Goal: Task Accomplishment & Management: Use online tool/utility

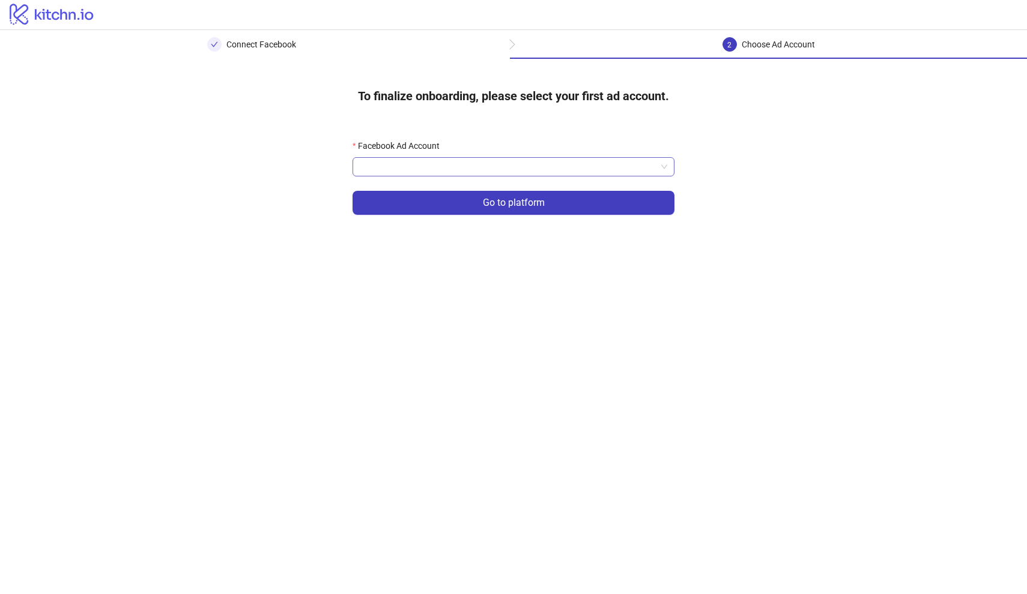
click at [465, 168] on input "Facebook Ad Account" at bounding box center [508, 167] width 297 height 18
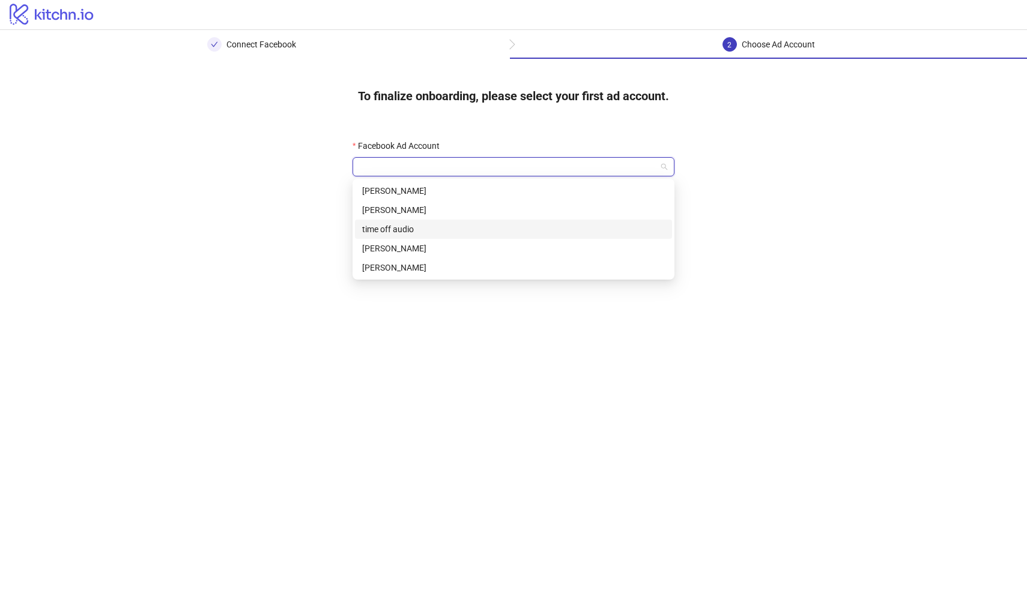
click at [433, 228] on div "time off audio" at bounding box center [513, 229] width 303 height 13
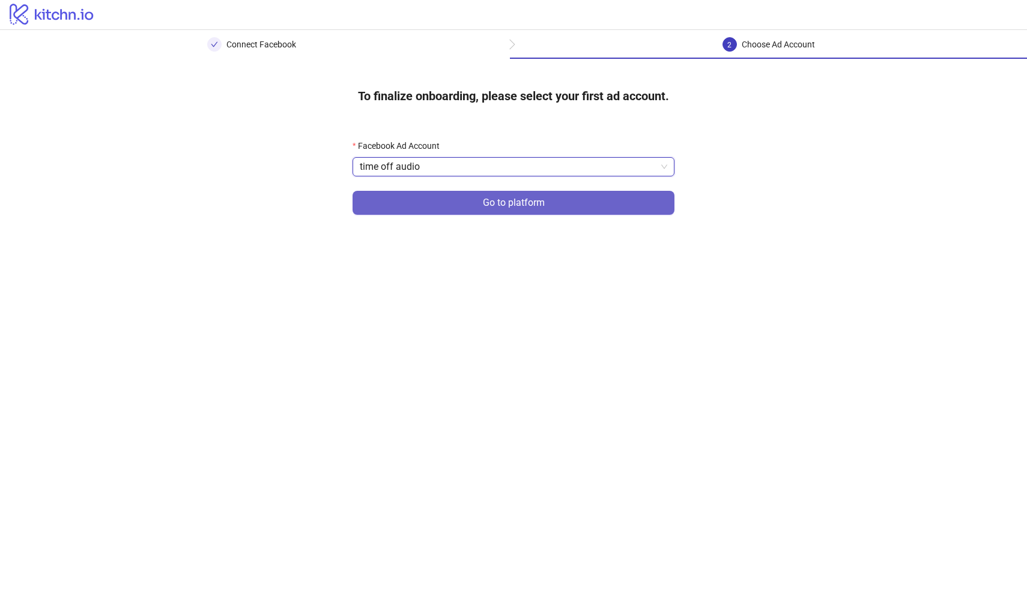
click at [471, 204] on button "Go to platform" at bounding box center [513, 203] width 322 height 24
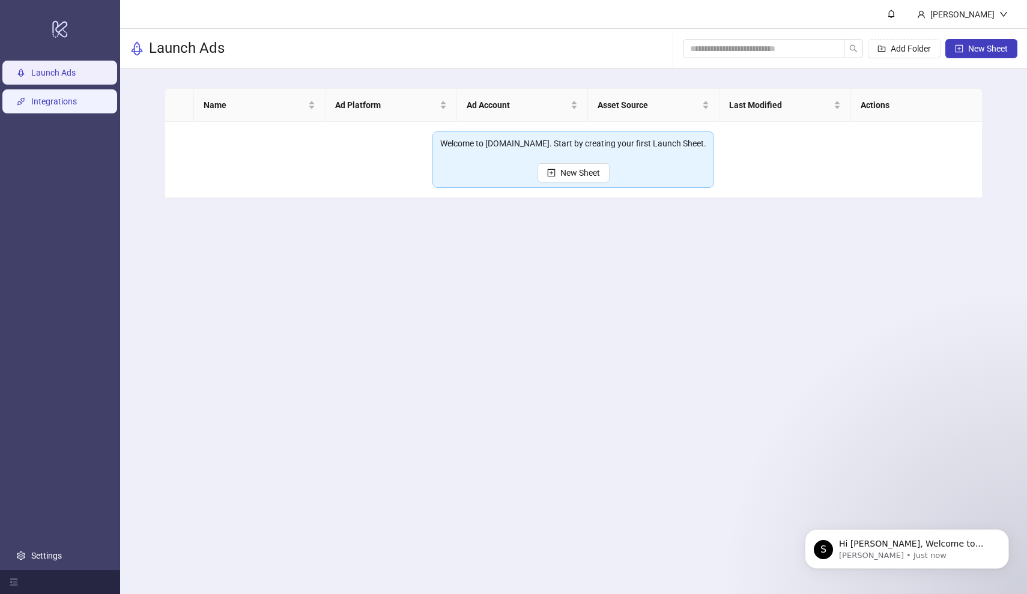
click at [68, 106] on link "Integrations" at bounding box center [54, 102] width 46 height 10
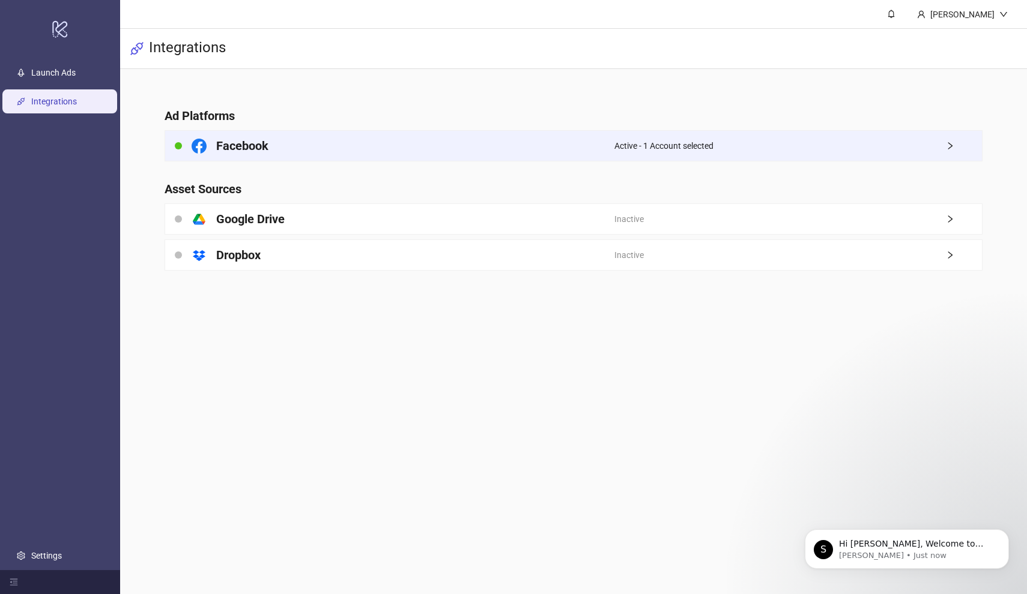
click at [343, 148] on div "Facebook" at bounding box center [389, 146] width 449 height 30
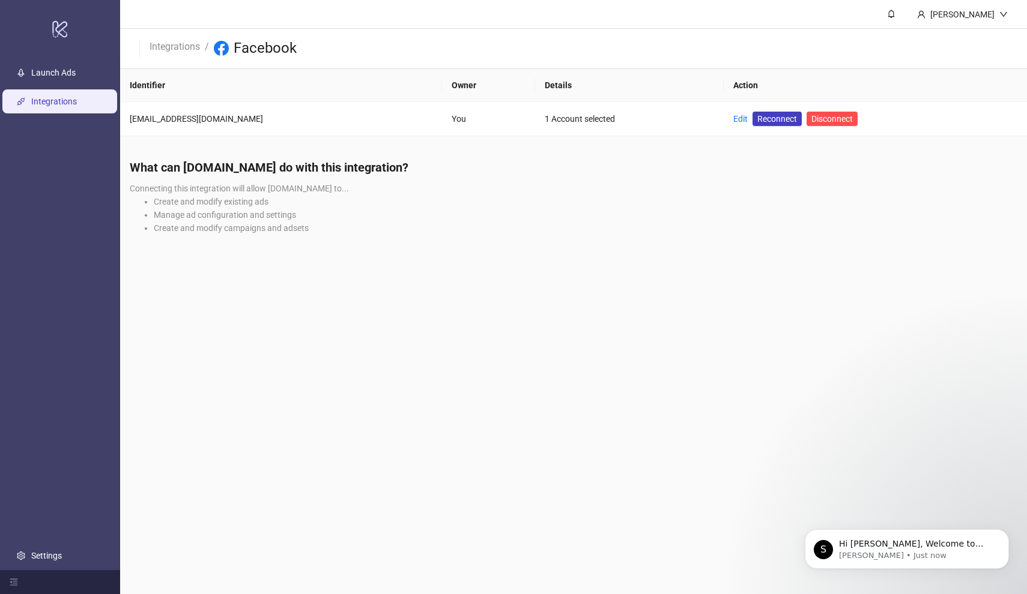
click at [53, 98] on ul "Launch Ads Integrations Settings" at bounding box center [60, 314] width 120 height 512
click at [56, 106] on link "Integrations" at bounding box center [54, 102] width 46 height 10
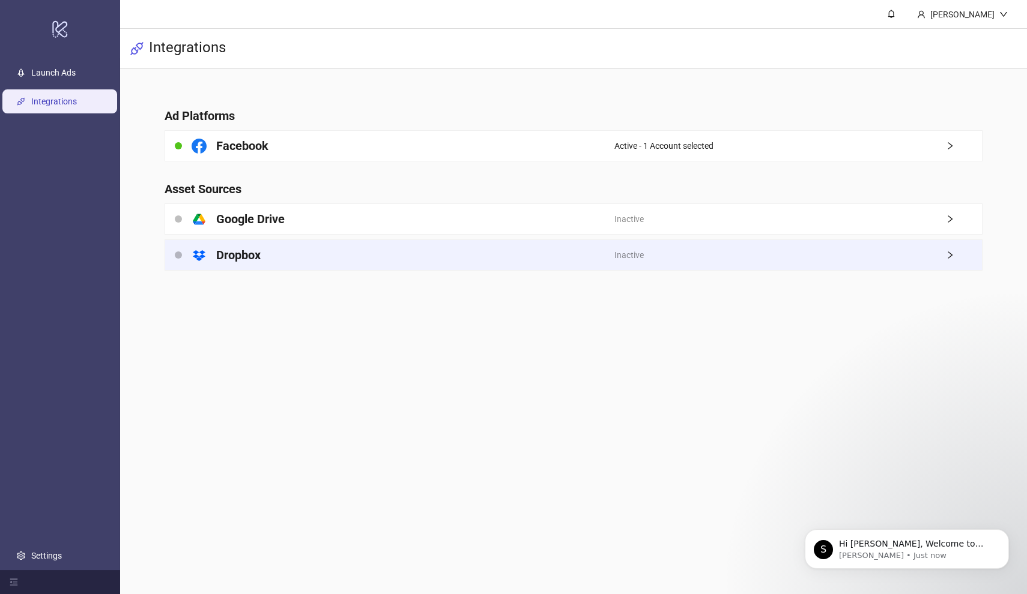
click at [378, 260] on div "platform/dropbox Dropbox" at bounding box center [389, 255] width 449 height 30
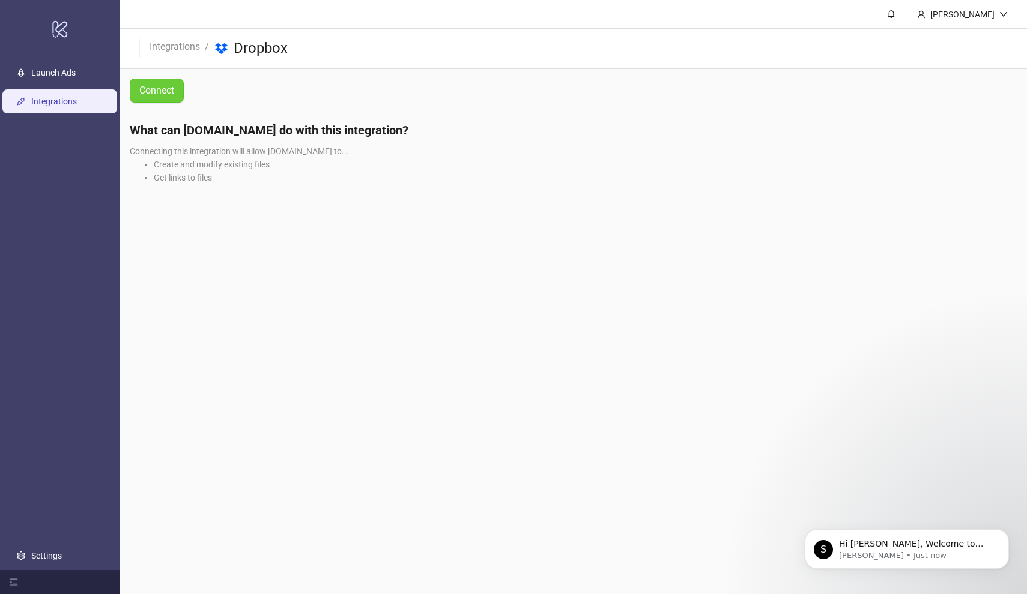
click at [158, 92] on span "Connect" at bounding box center [156, 90] width 35 height 15
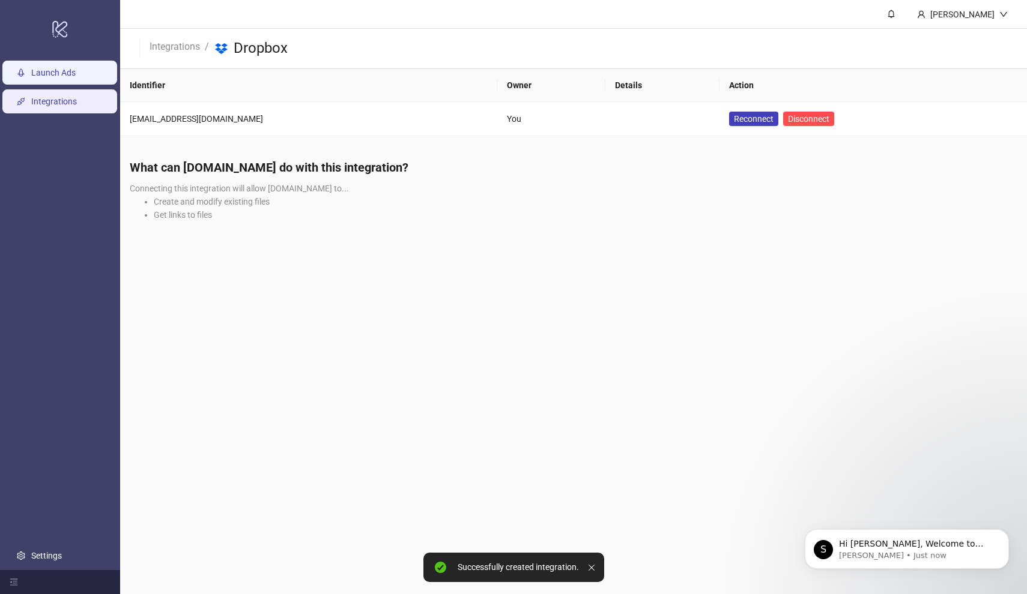
click at [64, 77] on link "Launch Ads" at bounding box center [53, 73] width 44 height 10
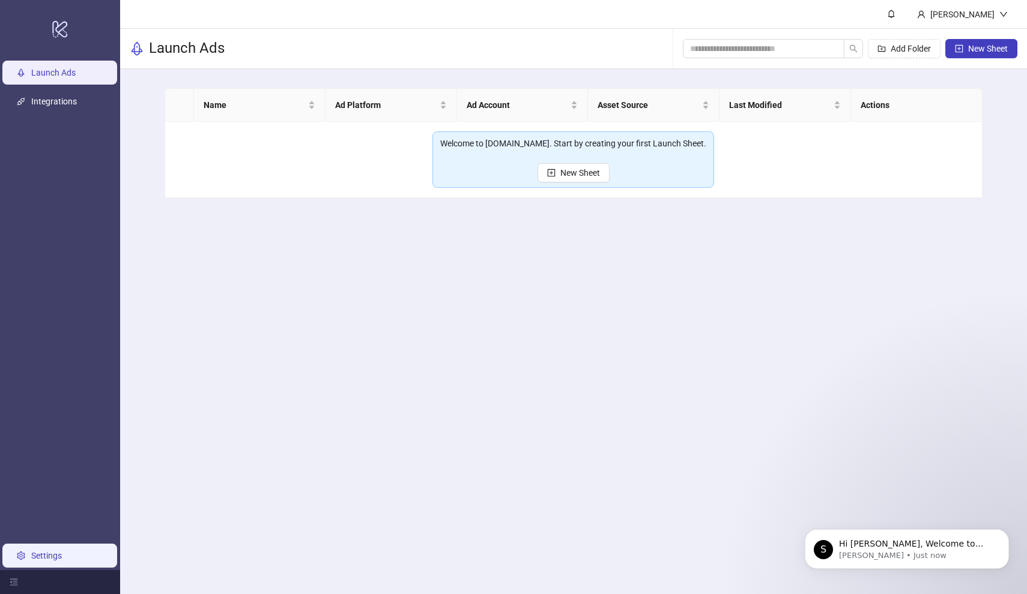
click at [57, 561] on link "Settings" at bounding box center [46, 556] width 31 height 10
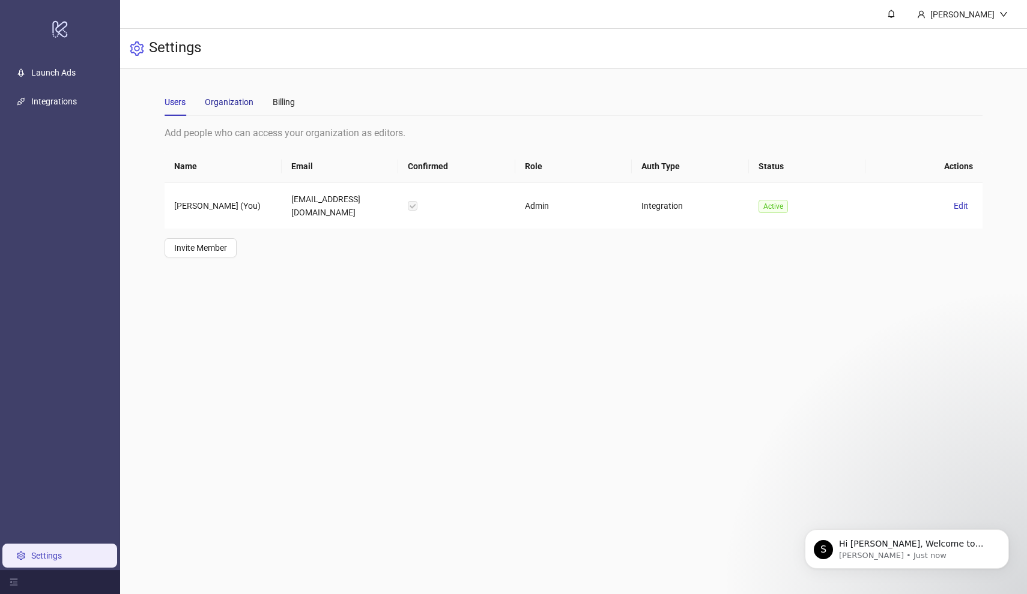
click at [234, 103] on div "Organization" at bounding box center [229, 101] width 49 height 13
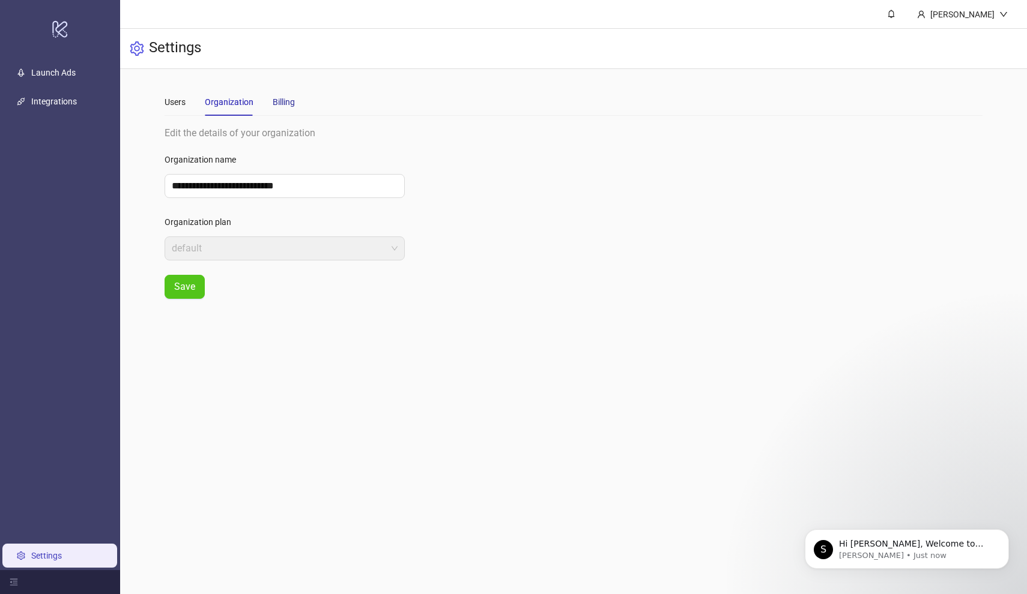
click at [294, 103] on div "Billing" at bounding box center [284, 101] width 22 height 13
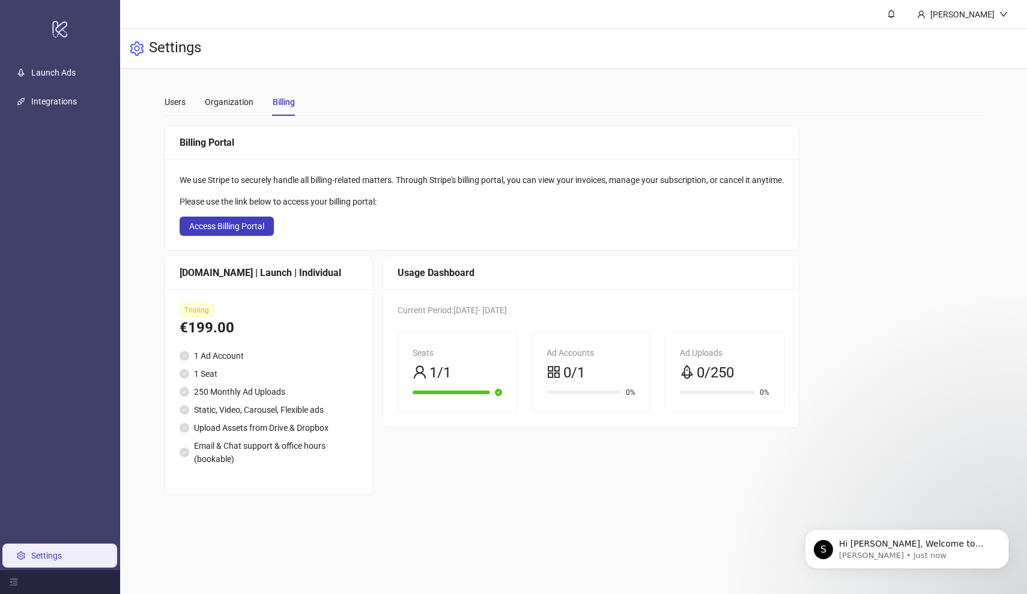
click at [257, 215] on div "We use Stripe to securely handle all billing-related matters. Through Stripe's …" at bounding box center [481, 204] width 633 height 91
click at [247, 231] on span "Access Billing Portal" at bounding box center [226, 227] width 75 height 10
click at [46, 77] on link "Launch Ads" at bounding box center [53, 73] width 44 height 10
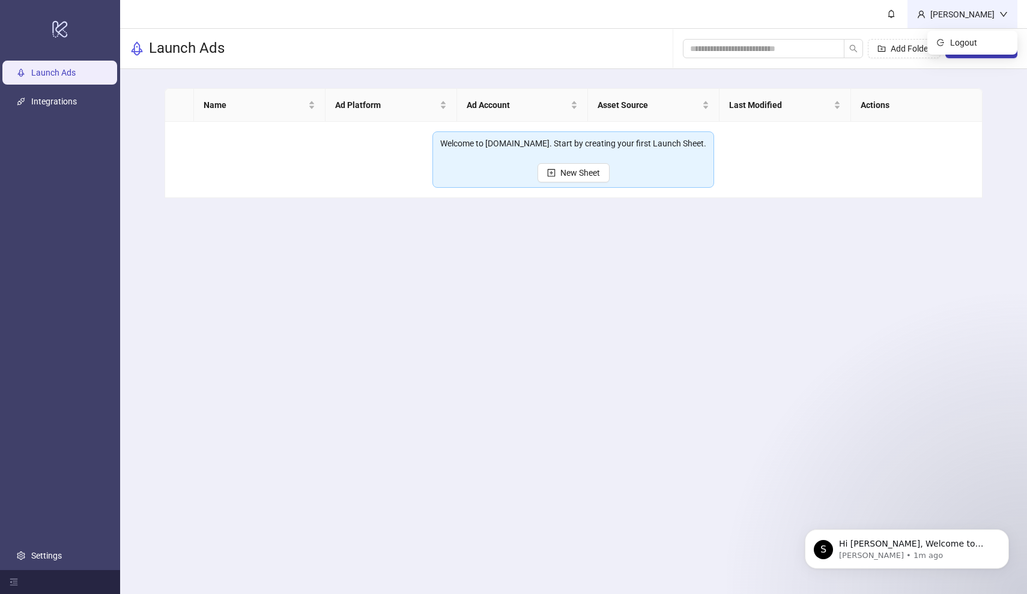
click at [957, 20] on div "Mohamed Adem Chaieb" at bounding box center [962, 14] width 74 height 13
click at [990, 79] on main "Name Ad Platform Ad Account Asset Source Last Modified Actions Welcome to Kitch…" at bounding box center [573, 143] width 837 height 148
click at [977, 54] on button "New Sheet" at bounding box center [981, 48] width 72 height 19
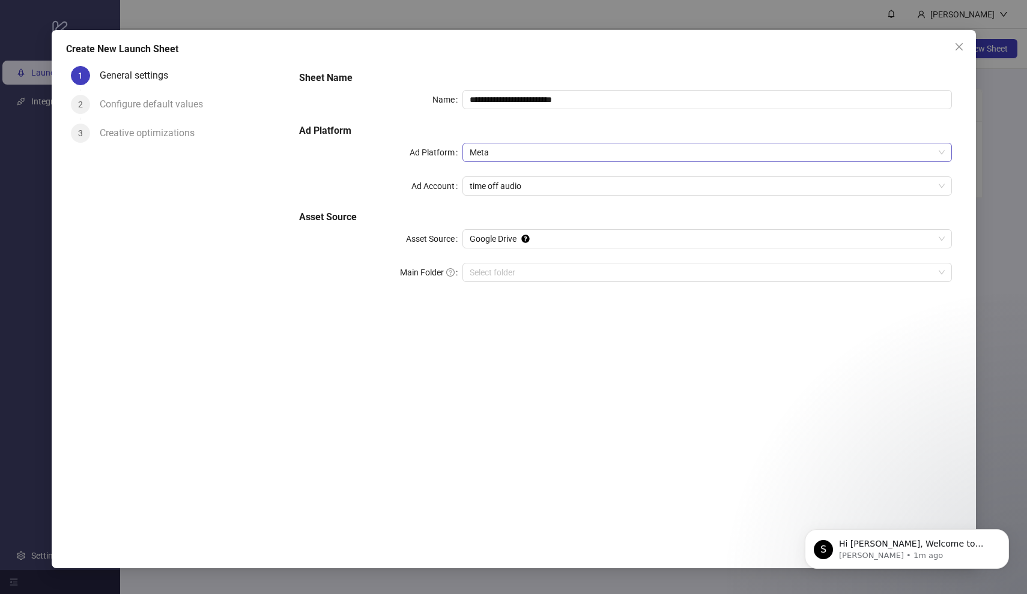
click at [549, 150] on span "Meta" at bounding box center [707, 152] width 475 height 18
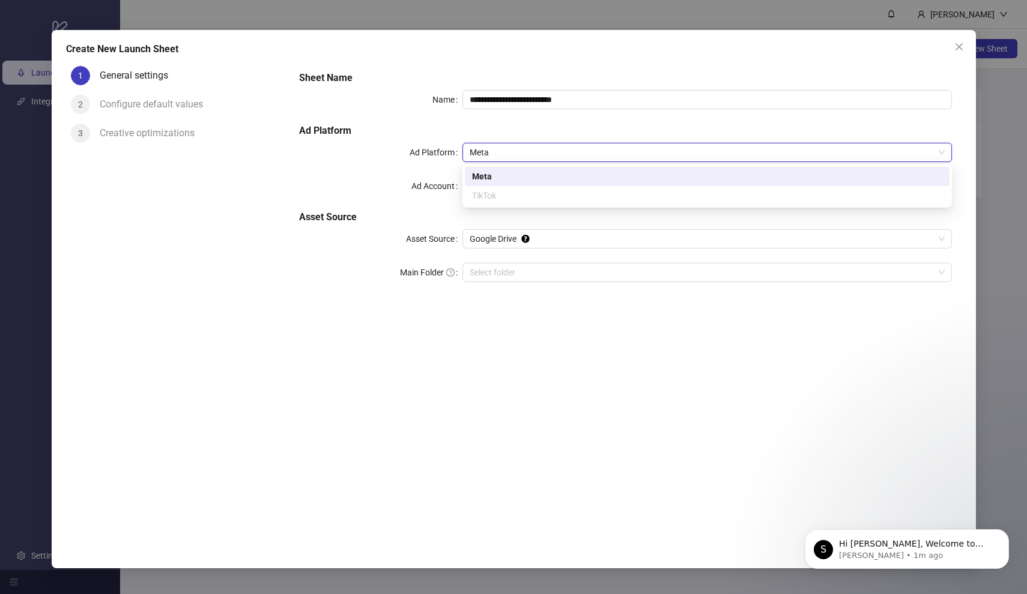
click at [503, 126] on h5 "Ad Platform" at bounding box center [625, 131] width 652 height 14
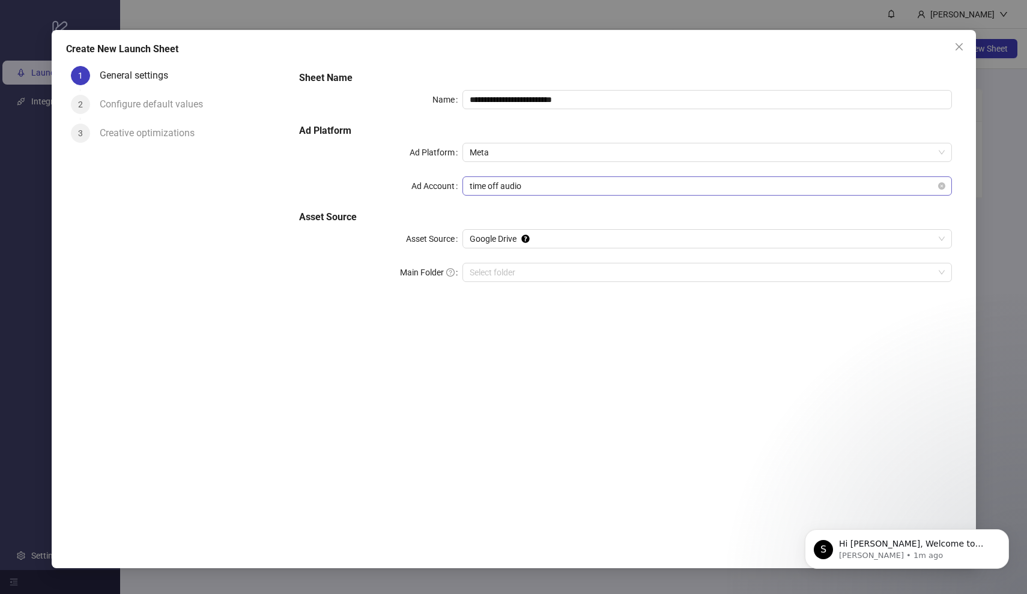
click at [515, 187] on span "time off audio" at bounding box center [707, 186] width 475 height 18
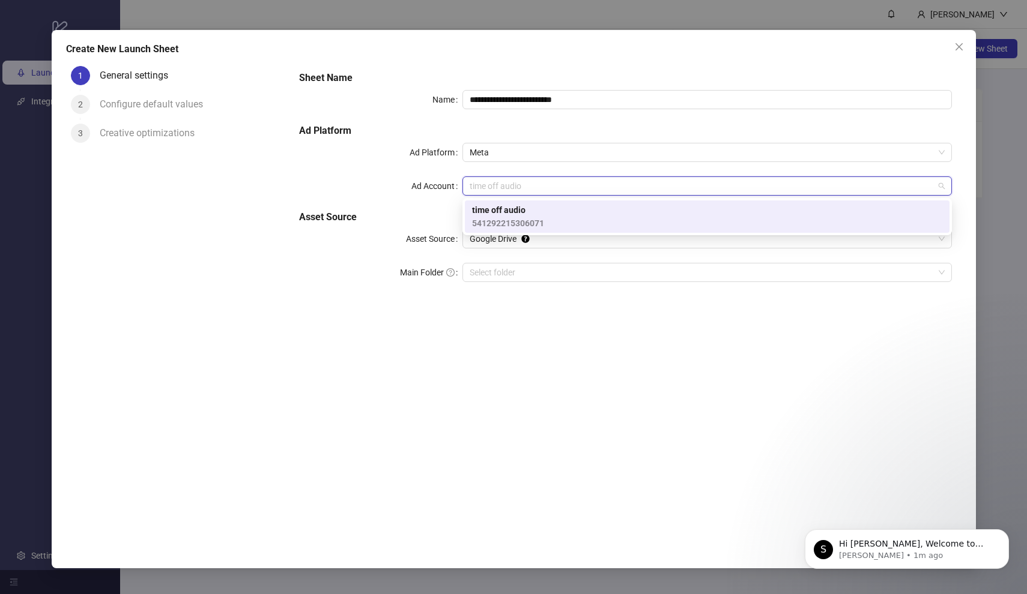
click at [387, 238] on div "Asset Source" at bounding box center [380, 238] width 163 height 19
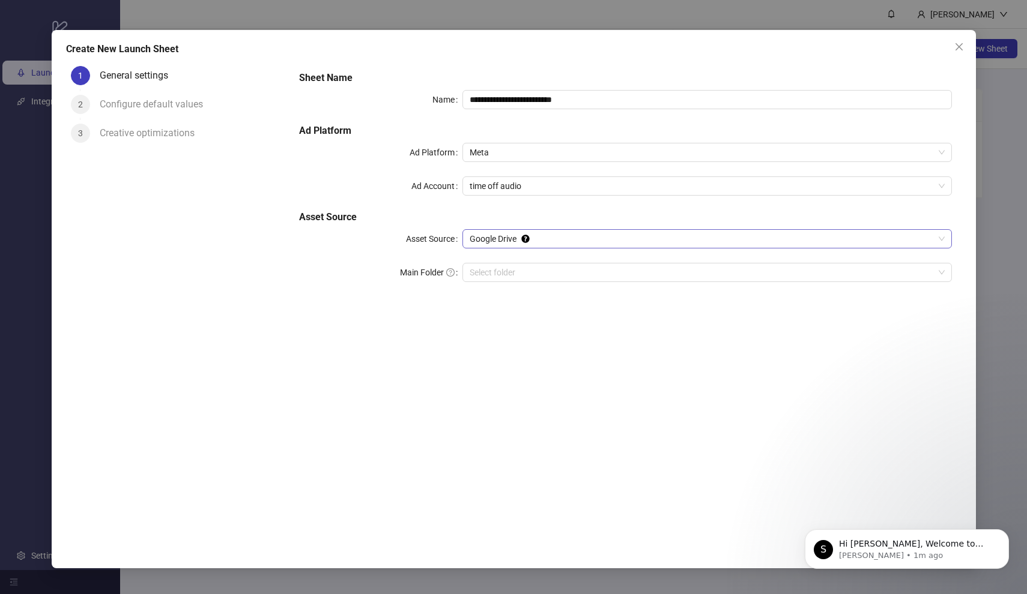
click at [503, 244] on span "Google Drive" at bounding box center [707, 239] width 475 height 18
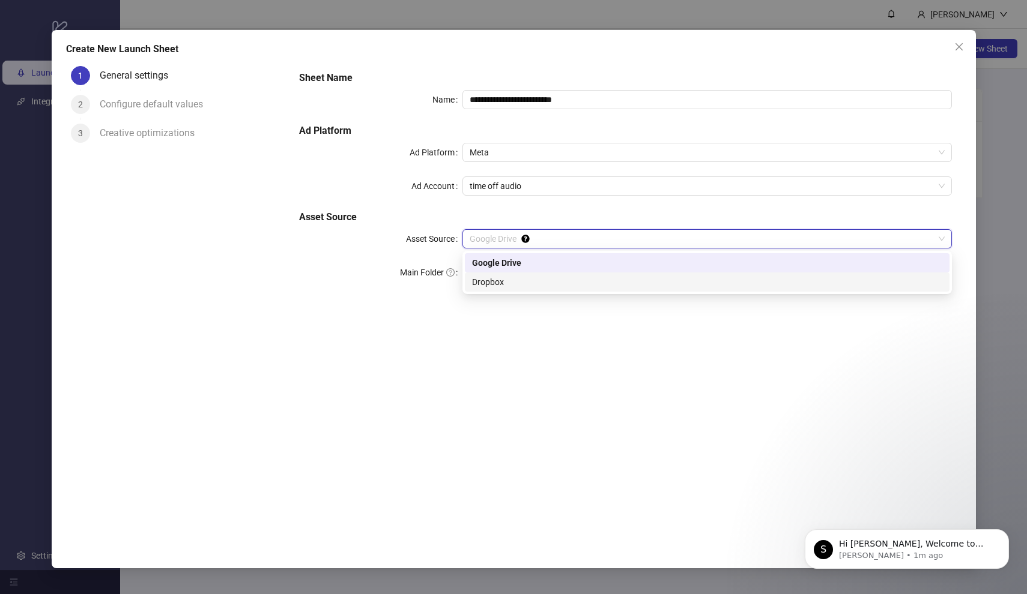
click at [506, 277] on div "Dropbox" at bounding box center [707, 282] width 470 height 13
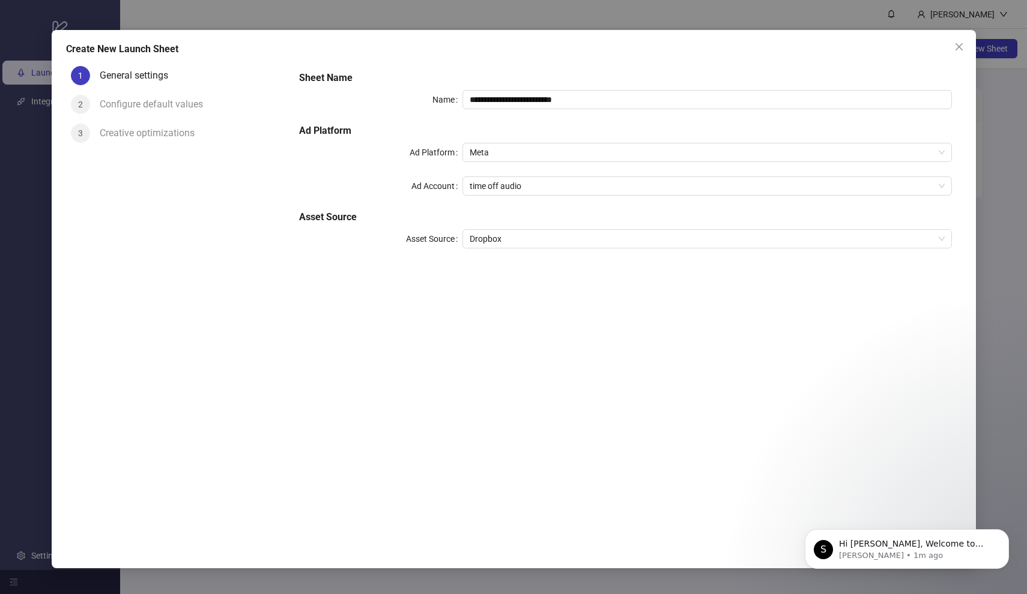
click at [531, 313] on div "**********" at bounding box center [624, 295] width 671 height 469
click at [1008, 536] on icon "Dismiss notification" at bounding box center [1005, 533] width 7 height 7
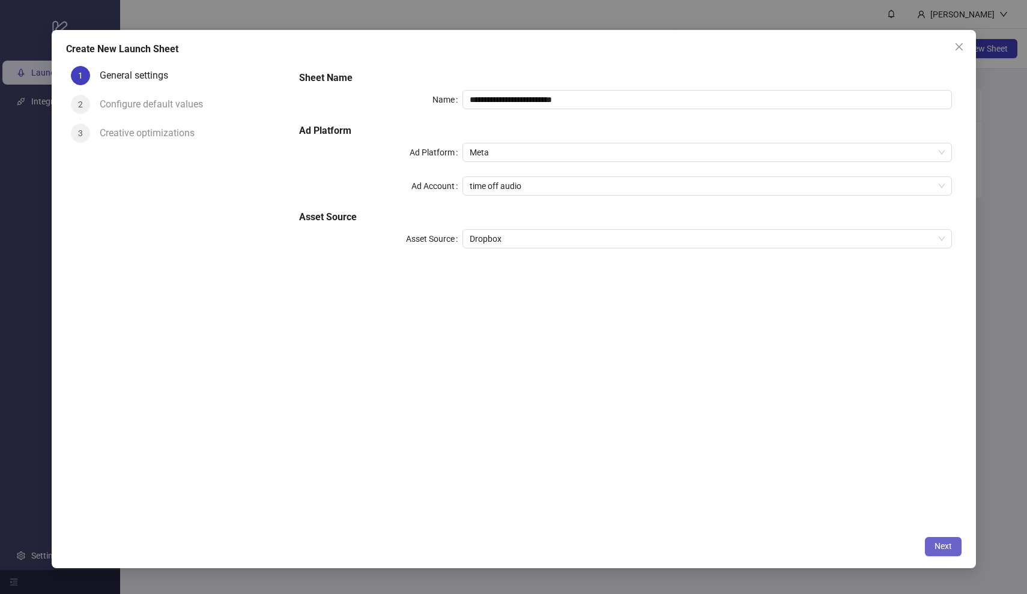
click at [946, 554] on button "Next" at bounding box center [943, 546] width 37 height 19
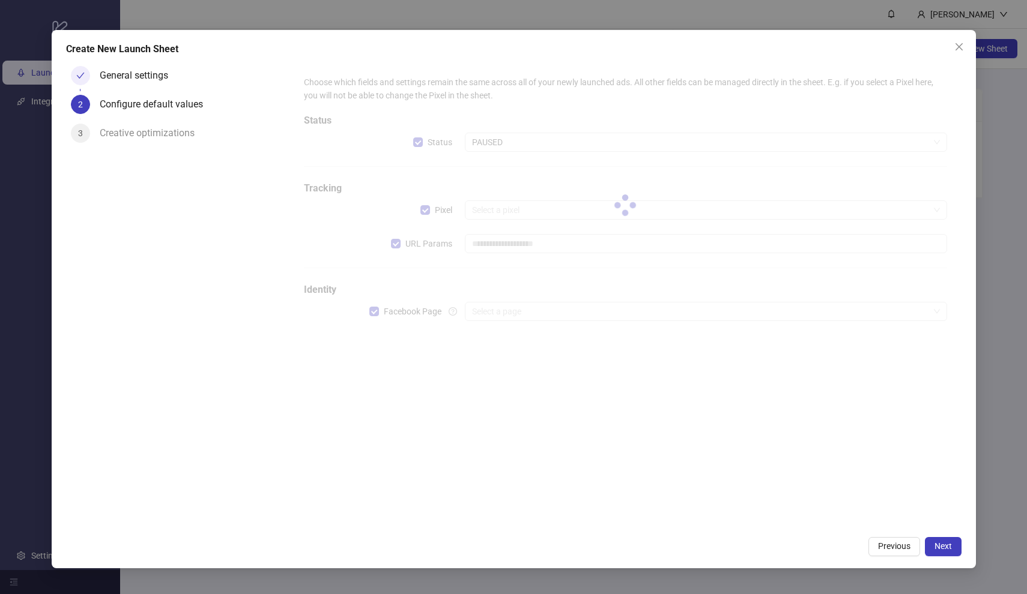
type input "**********"
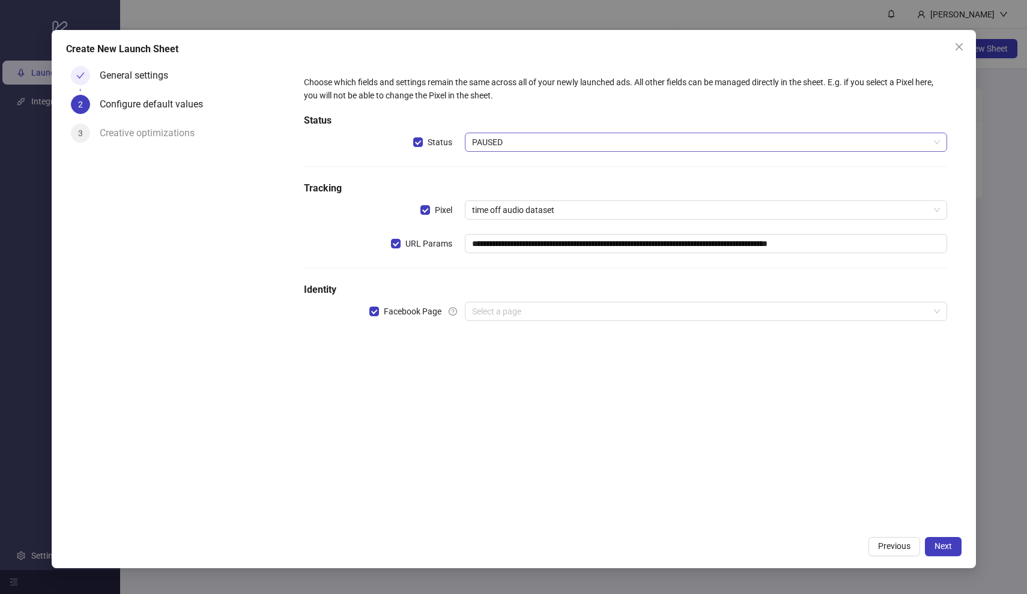
click at [507, 136] on span "PAUSED" at bounding box center [706, 142] width 468 height 18
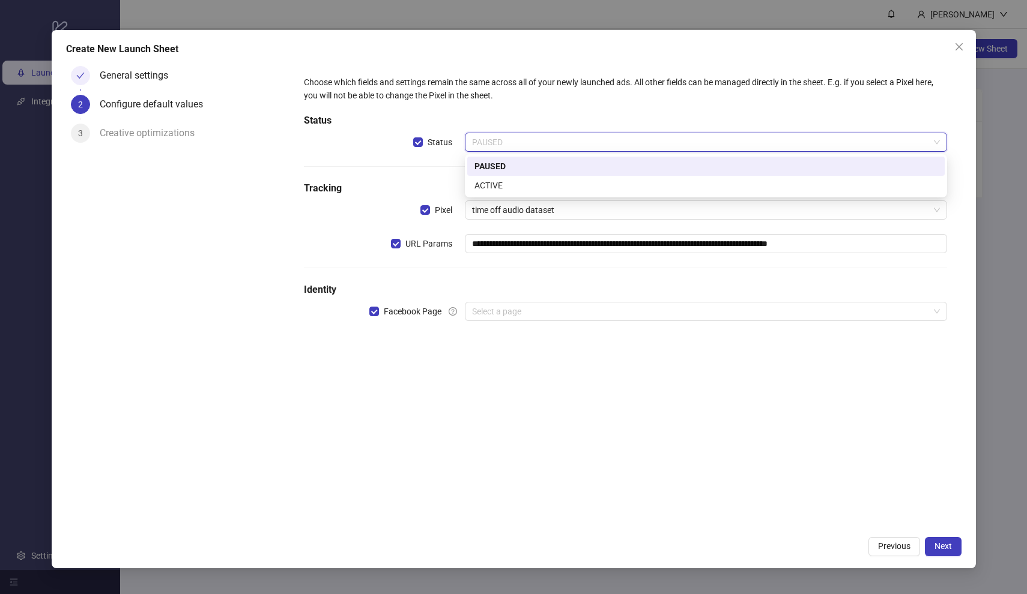
click at [500, 166] on div "PAUSED" at bounding box center [705, 166] width 463 height 13
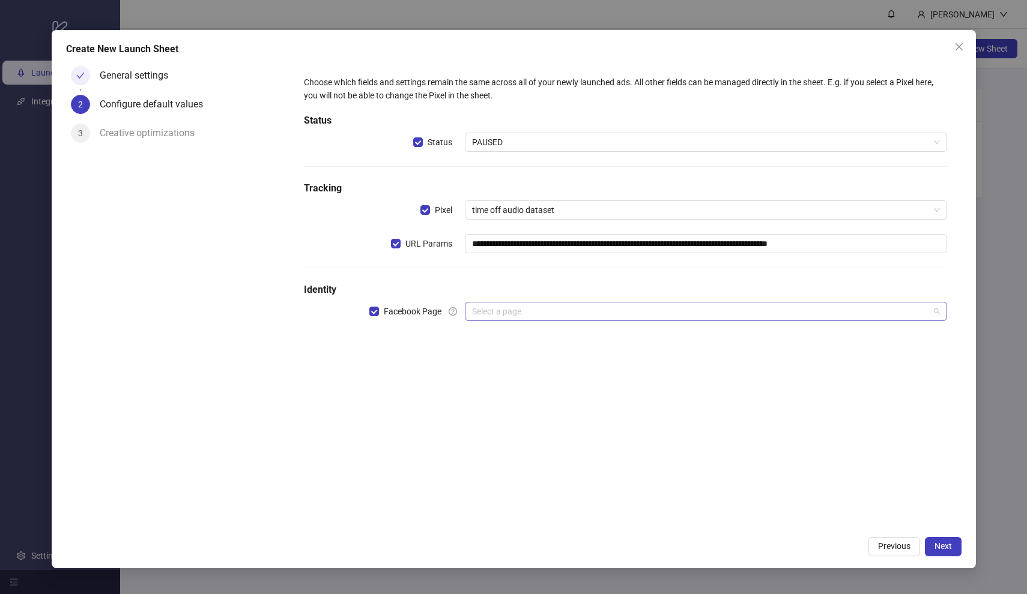
click at [514, 318] on input "search" at bounding box center [700, 312] width 457 height 18
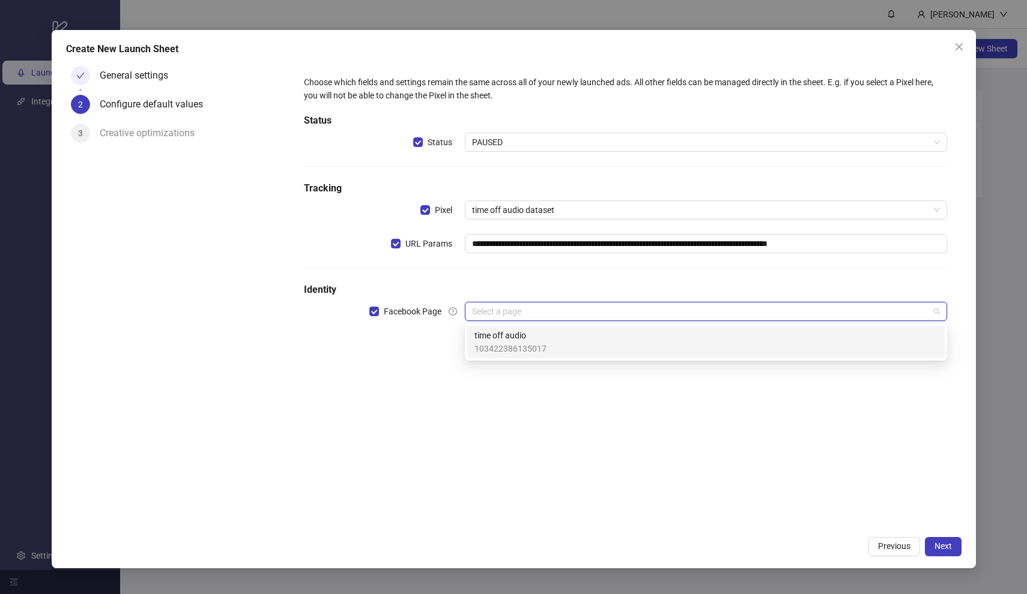
click at [513, 346] on span "103422386135017" at bounding box center [510, 348] width 72 height 13
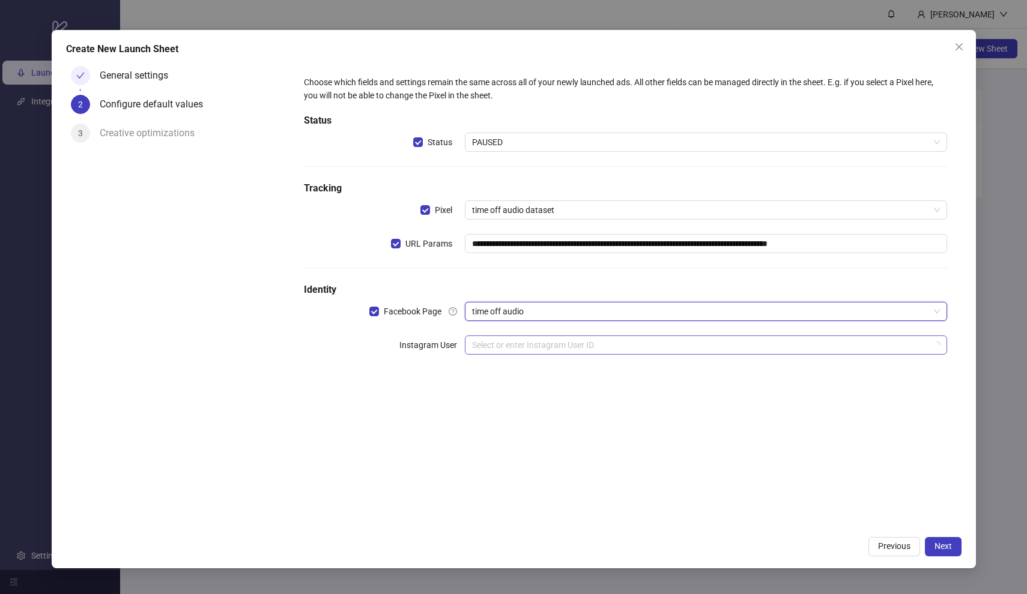
click at [563, 342] on input "search" at bounding box center [700, 345] width 457 height 18
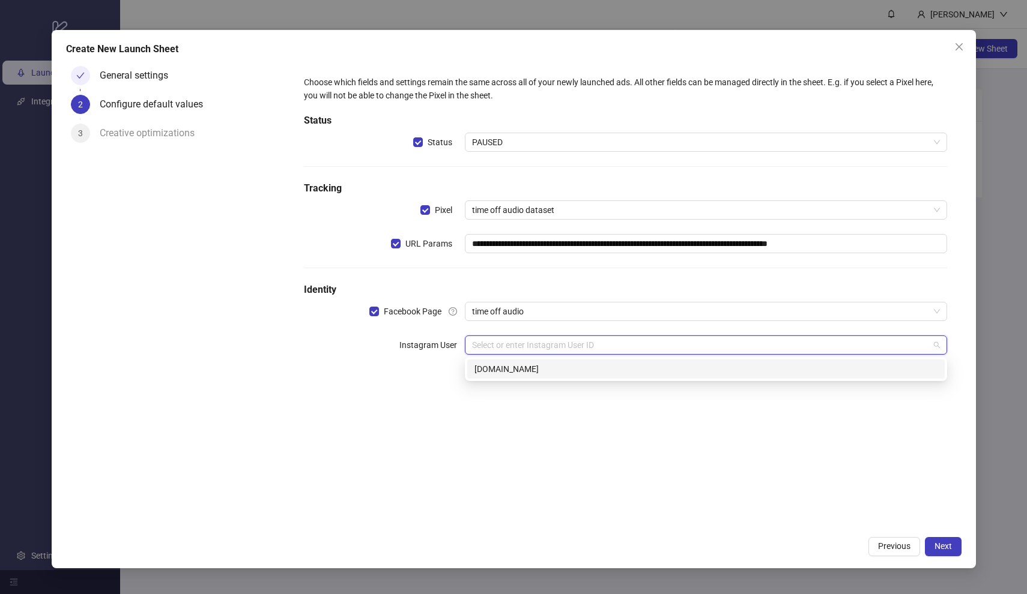
click at [570, 376] on div "timeoff.audio" at bounding box center [705, 369] width 477 height 19
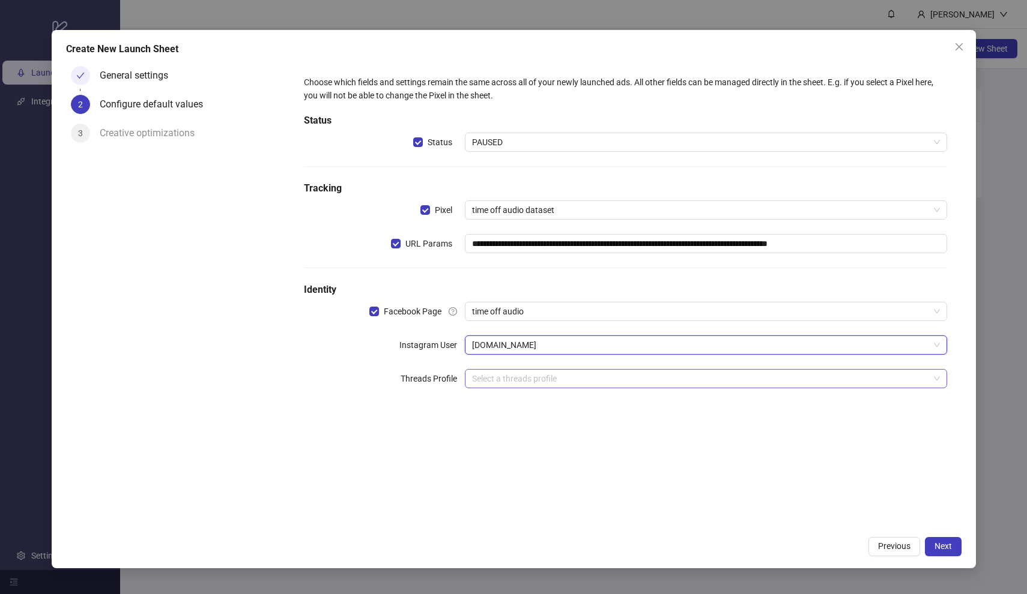
click at [557, 384] on input "search" at bounding box center [700, 379] width 457 height 18
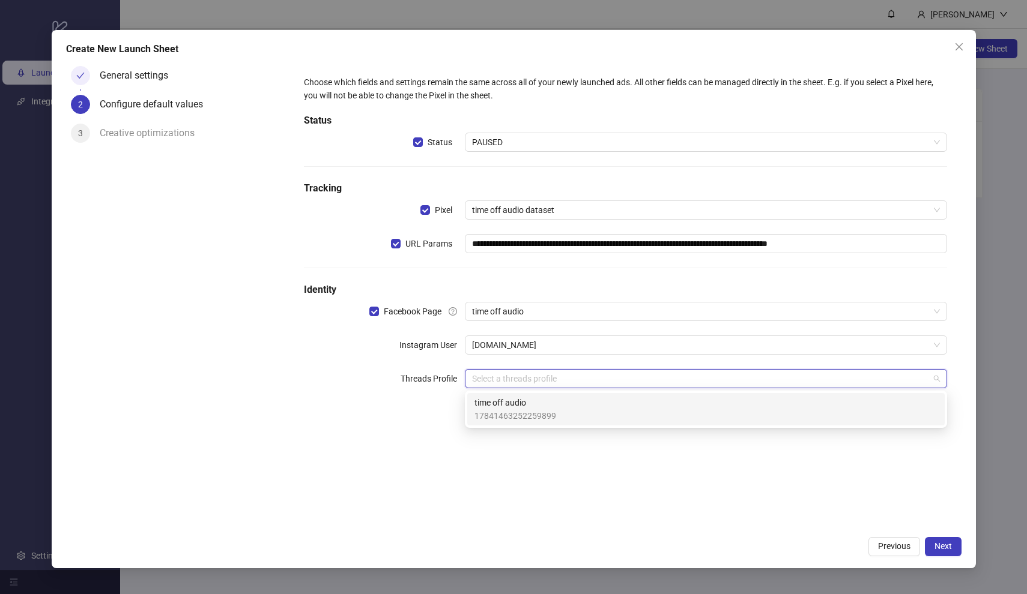
click at [560, 405] on div "time off audio 17841463252259899" at bounding box center [705, 409] width 463 height 26
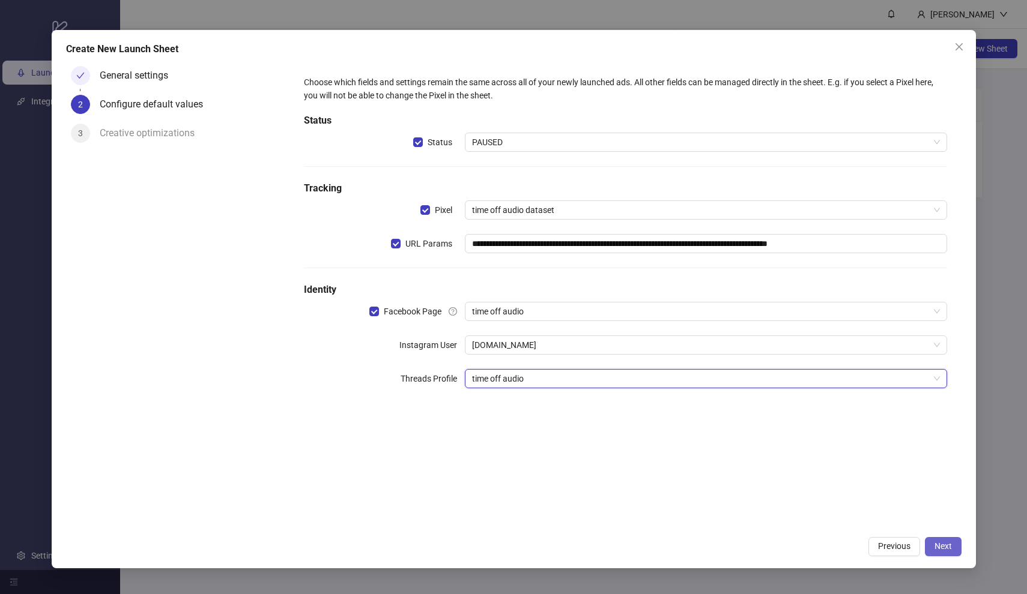
click at [938, 545] on span "Next" at bounding box center [942, 547] width 17 height 10
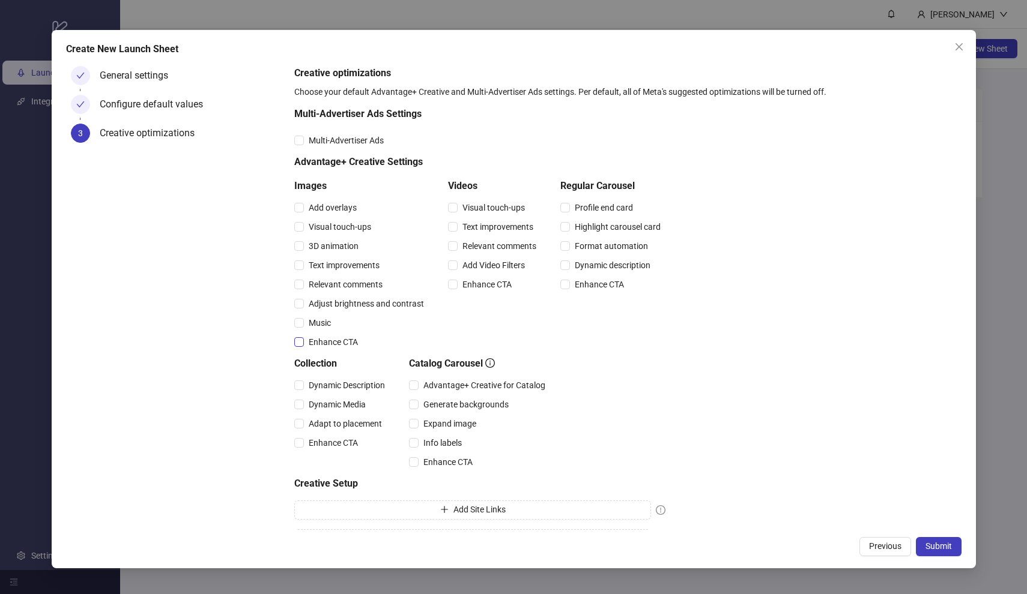
click at [325, 342] on span "Enhance CTA" at bounding box center [333, 342] width 59 height 13
click at [335, 288] on span "Relevant comments" at bounding box center [345, 284] width 83 height 13
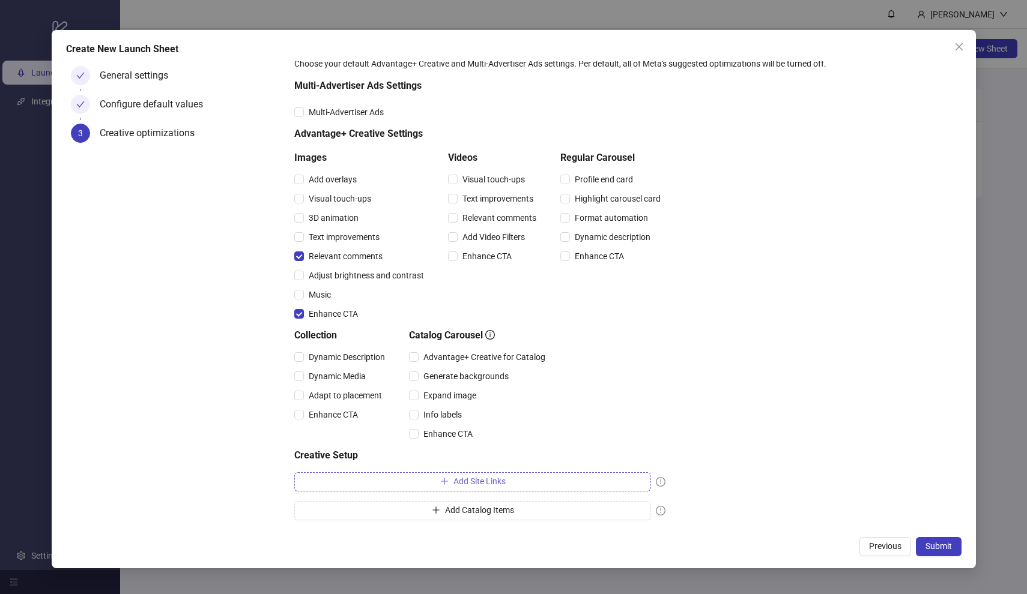
scroll to position [28, 0]
click at [568, 511] on button "Add Catalog Items" at bounding box center [472, 510] width 357 height 19
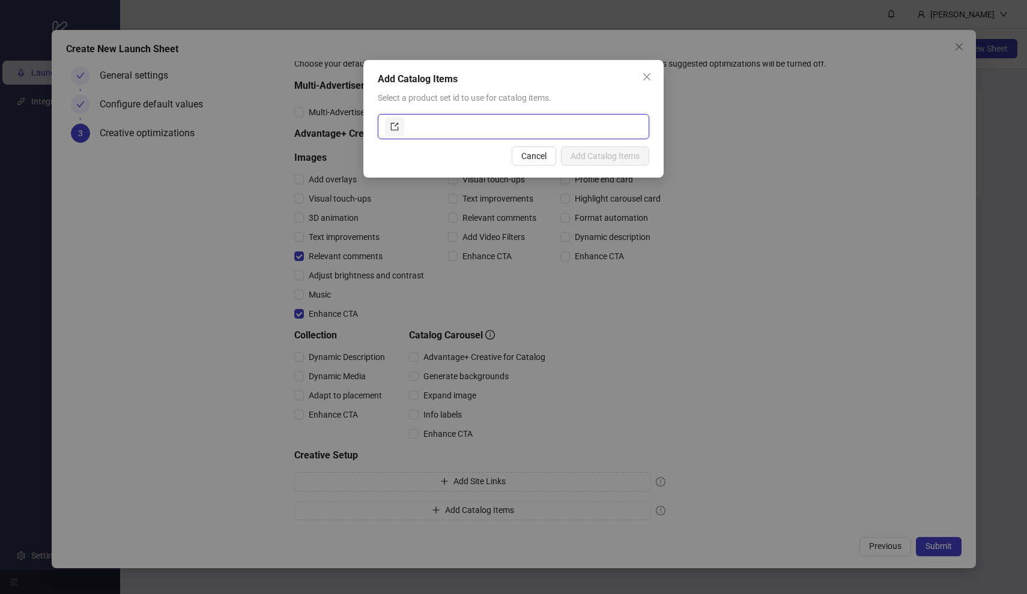
click at [488, 122] on input "text" at bounding box center [523, 126] width 235 height 19
click at [393, 128] on icon "export" at bounding box center [394, 126] width 8 height 8
click at [524, 130] on input "text" at bounding box center [523, 126] width 235 height 19
click at [533, 158] on span "Cancel" at bounding box center [533, 156] width 25 height 10
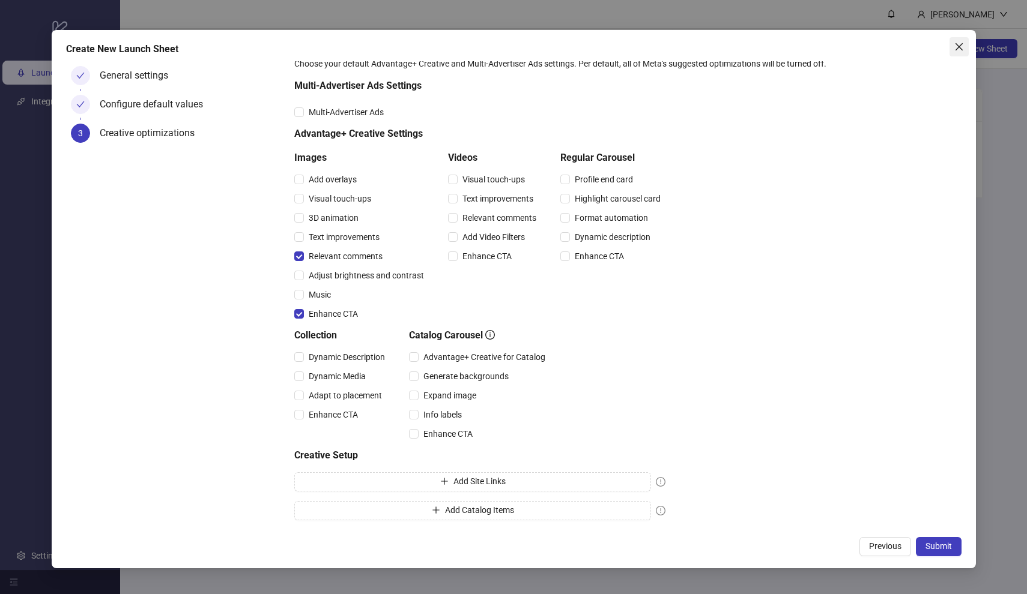
click at [964, 52] on button "Close" at bounding box center [958, 46] width 19 height 19
